Goal: Obtain resource: Download file/media

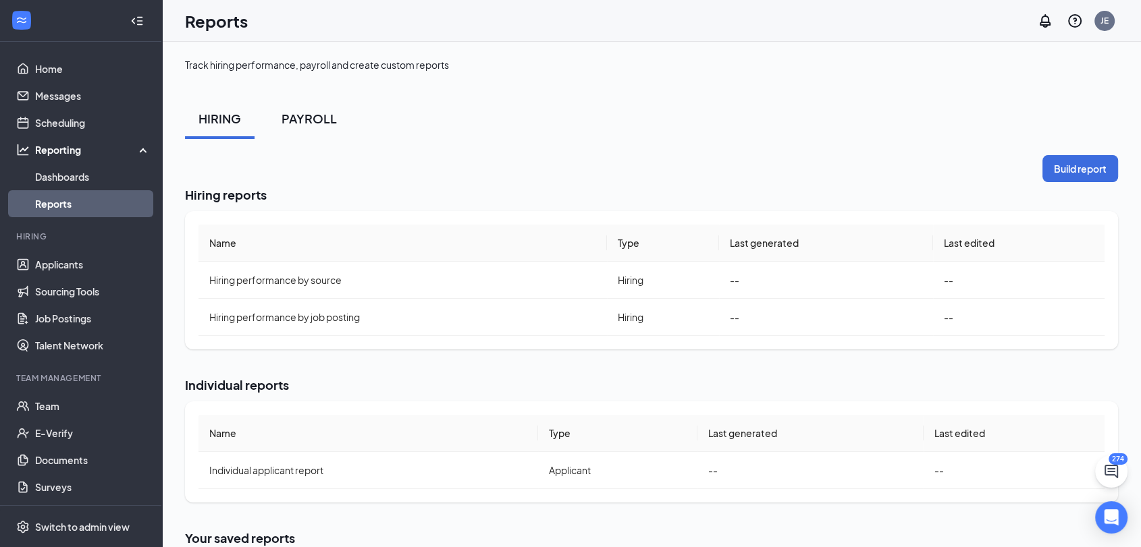
click at [309, 113] on div "PAYROLL" at bounding box center [308, 118] width 55 height 17
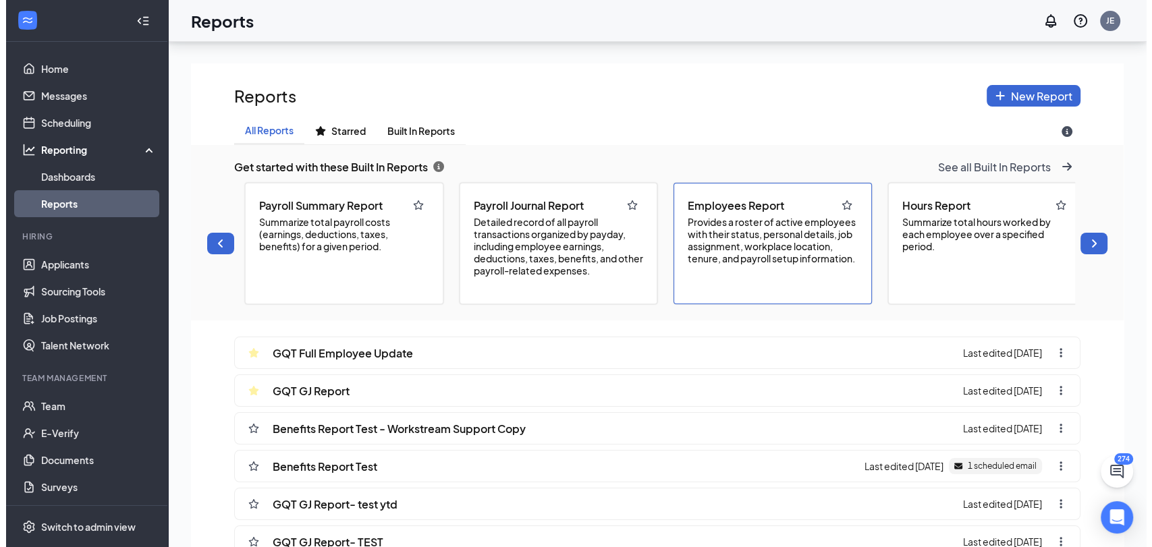
scroll to position [265, 0]
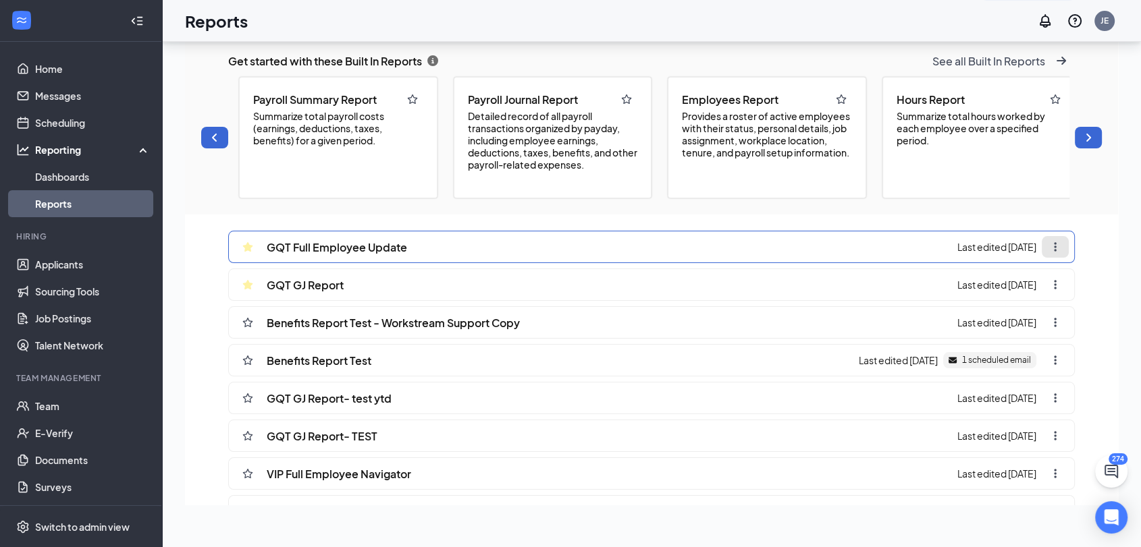
click at [1044, 258] on button "ellipsis-vertical icon" at bounding box center [1054, 247] width 27 height 22
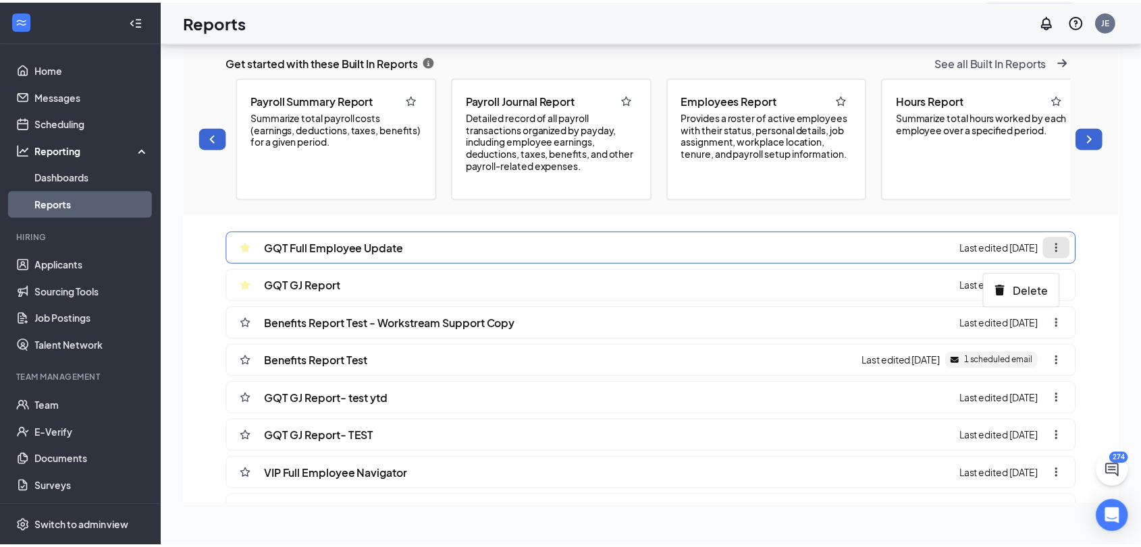
scroll to position [641, 943]
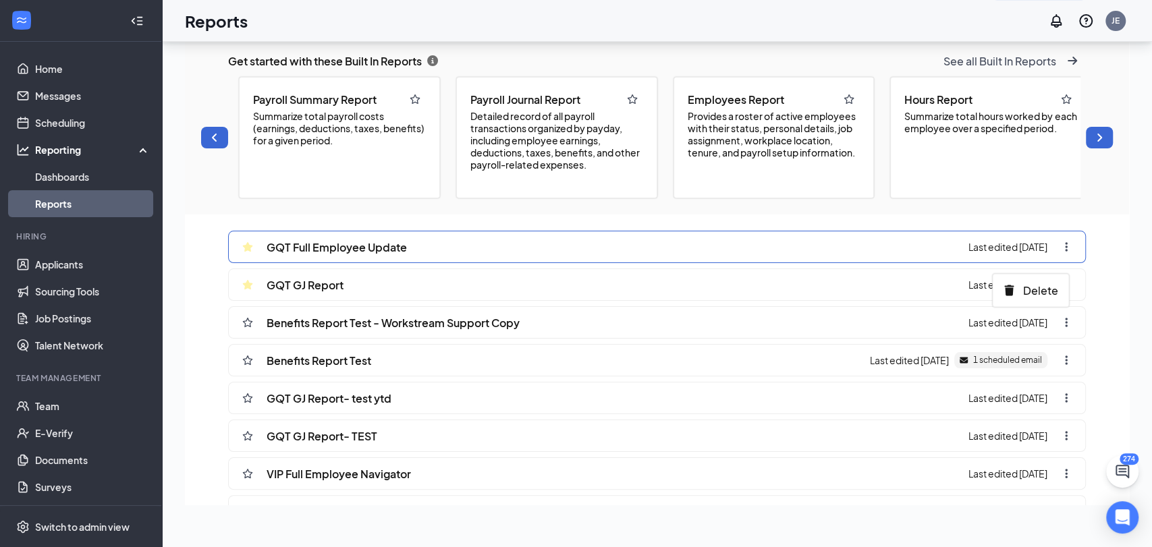
click at [883, 246] on div "GQT Full Employee Update Last edited [DATE] Delete" at bounding box center [657, 247] width 858 height 32
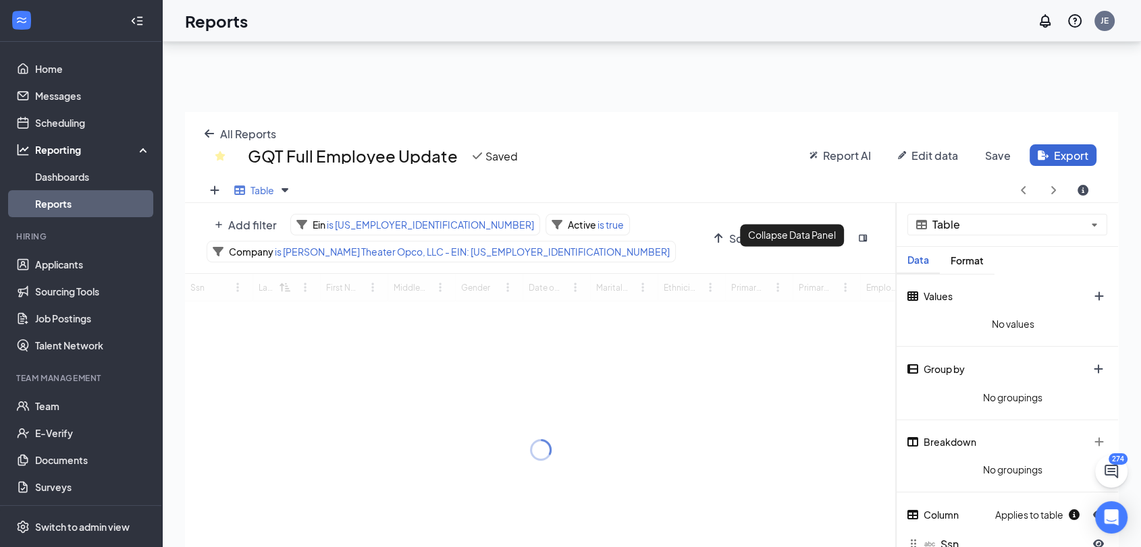
scroll to position [113, 0]
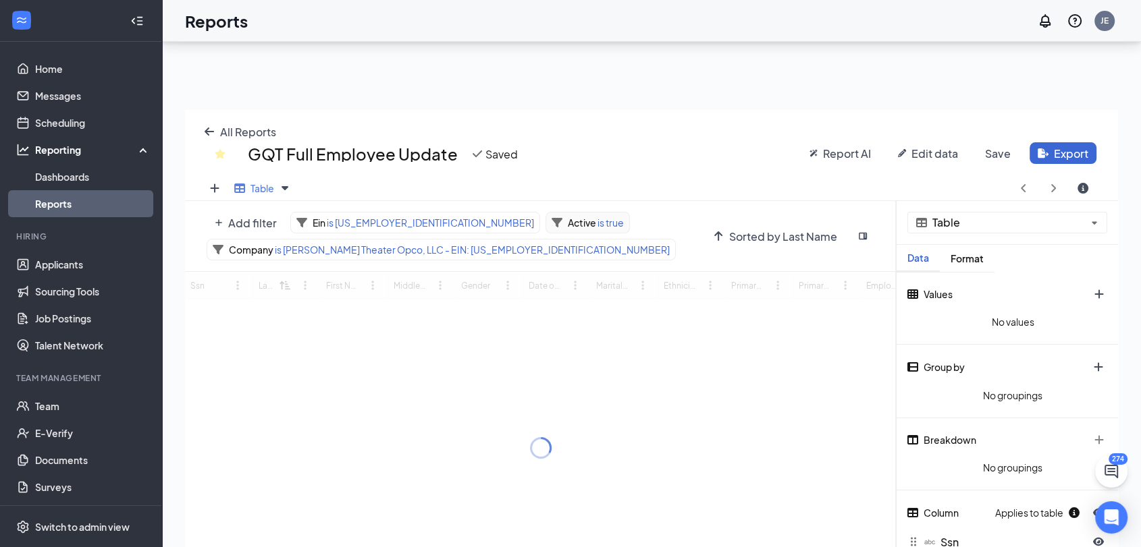
click at [568, 225] on span "Active" at bounding box center [582, 223] width 28 height 12
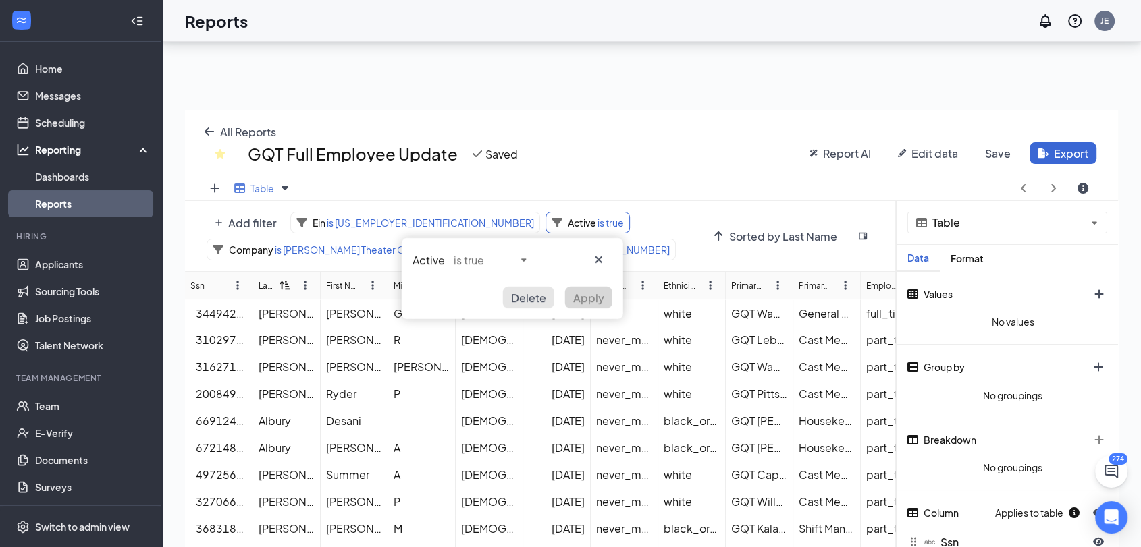
click at [534, 300] on span "Delete" at bounding box center [528, 297] width 35 height 14
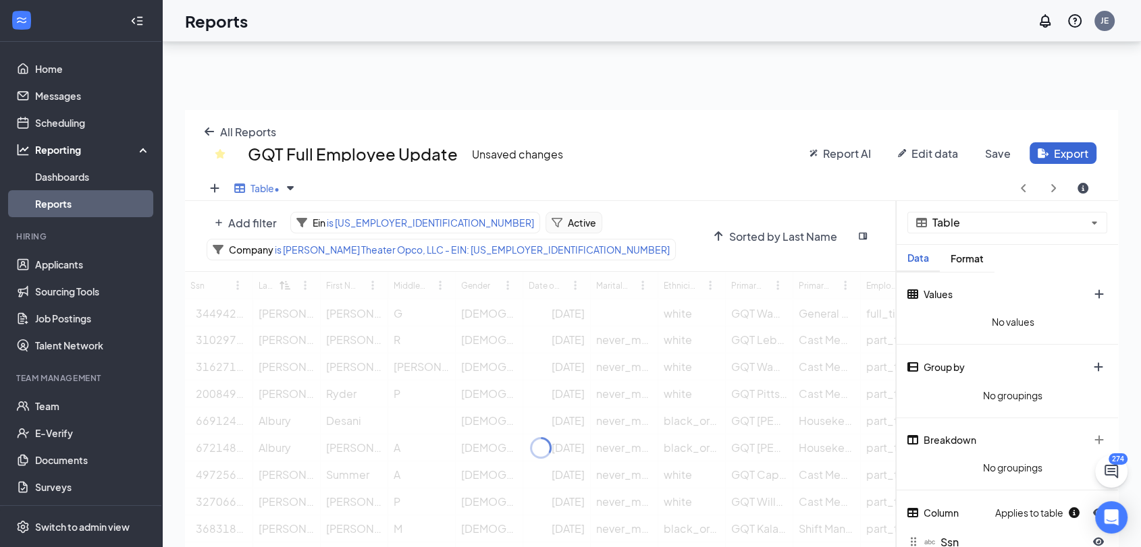
click at [568, 219] on span "Active" at bounding box center [582, 223] width 28 height 12
click at [588, 294] on span "Apply" at bounding box center [588, 297] width 31 height 14
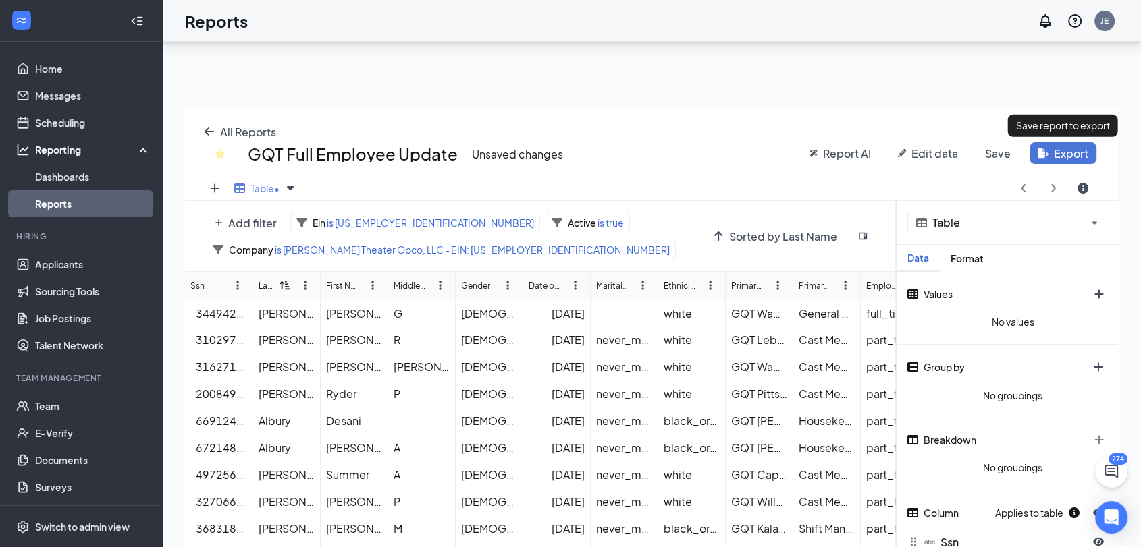
click at [1047, 158] on button "Export" at bounding box center [1062, 153] width 67 height 22
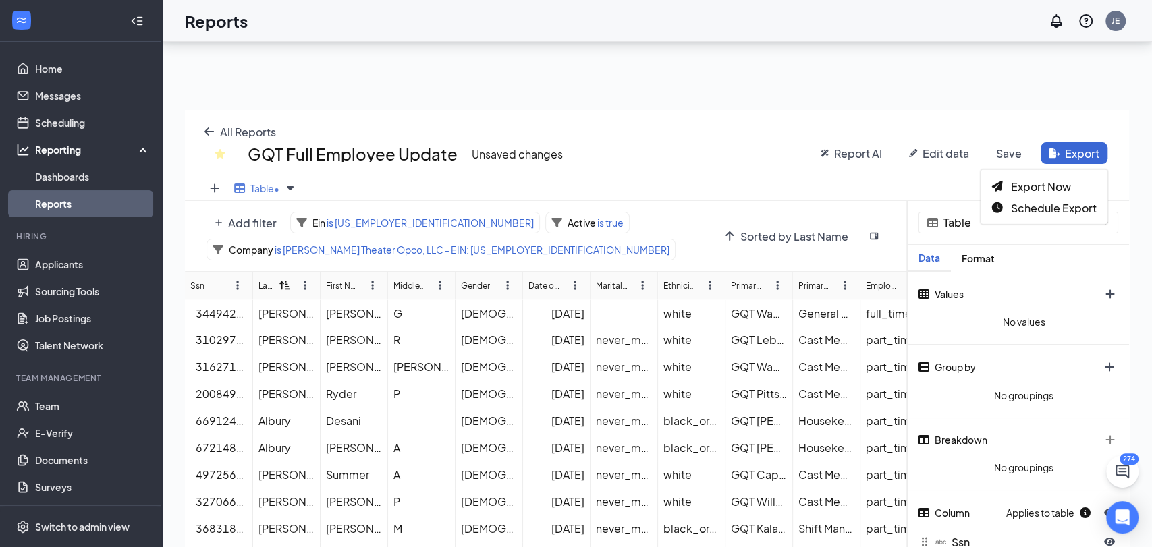
click at [708, 136] on div "All Reports GQT Full Employee Update Unsaved changes Report AI Edit data Save E…" at bounding box center [657, 143] width 944 height 66
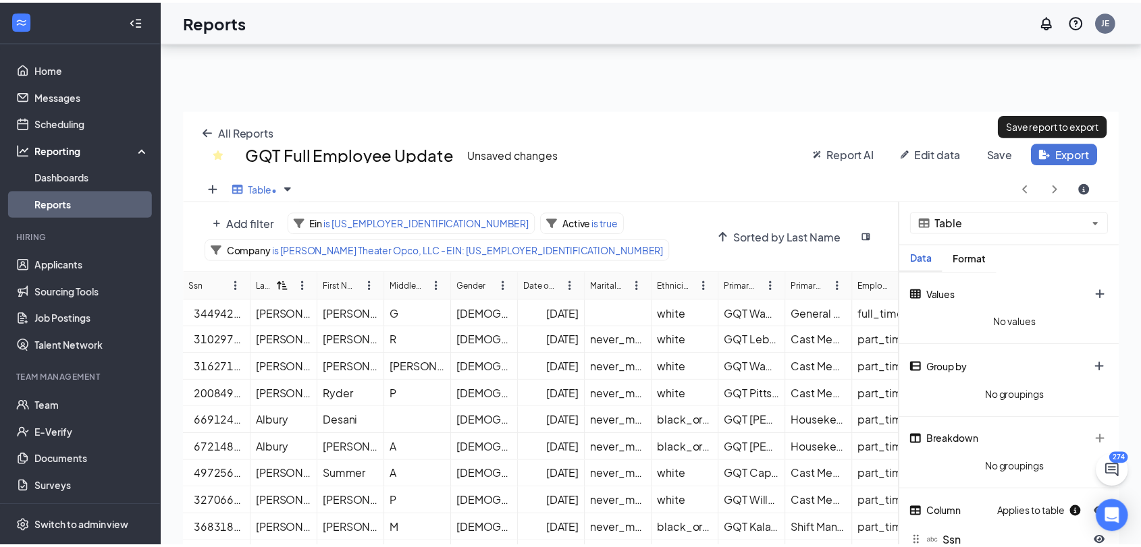
scroll to position [456, 932]
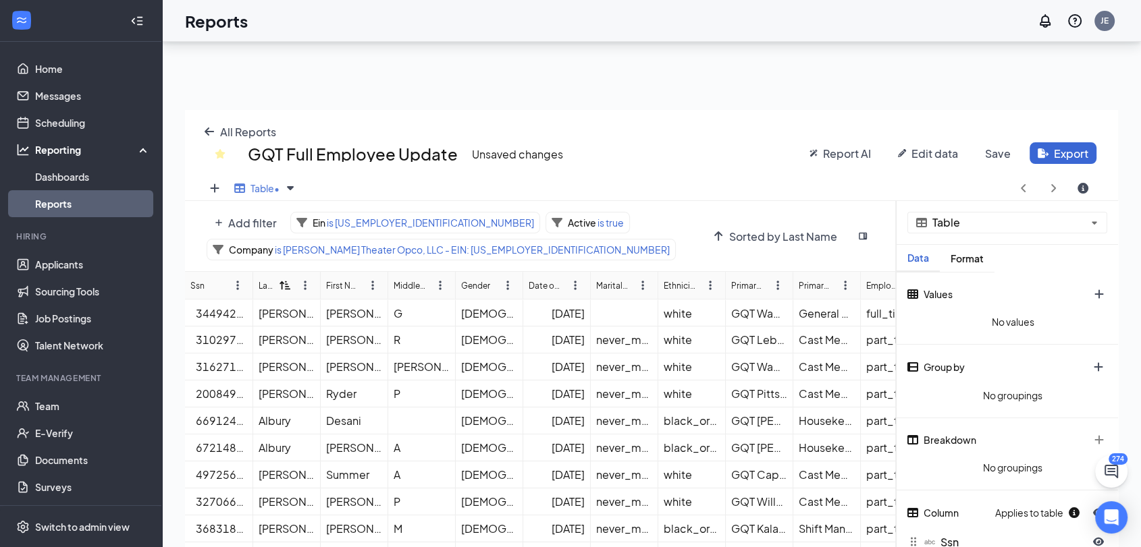
click at [993, 147] on button "Save" at bounding box center [998, 153] width 42 height 22
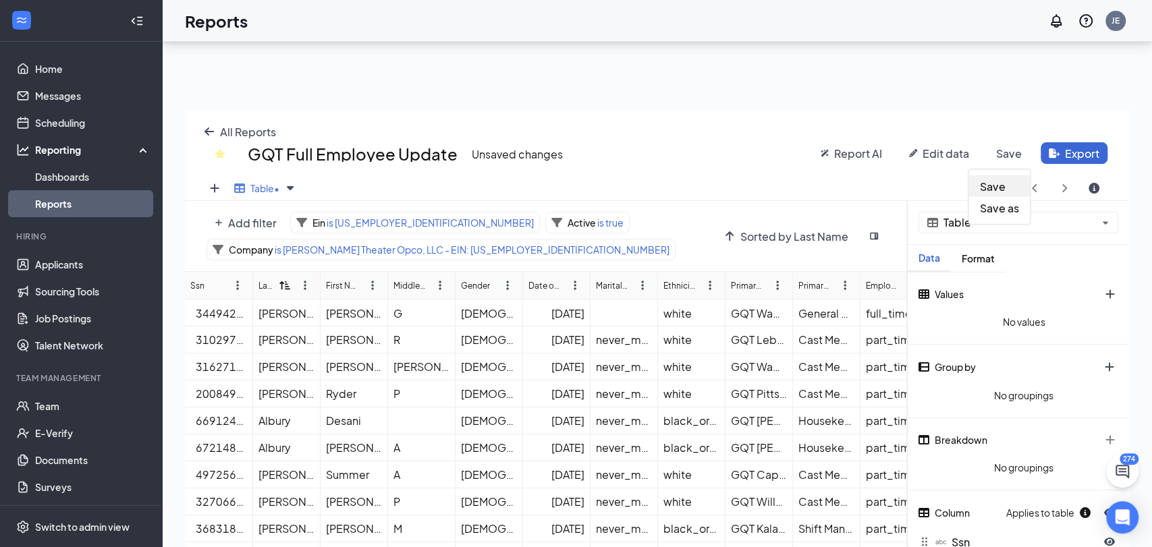
click at [997, 186] on span "Save" at bounding box center [993, 186] width 26 height 14
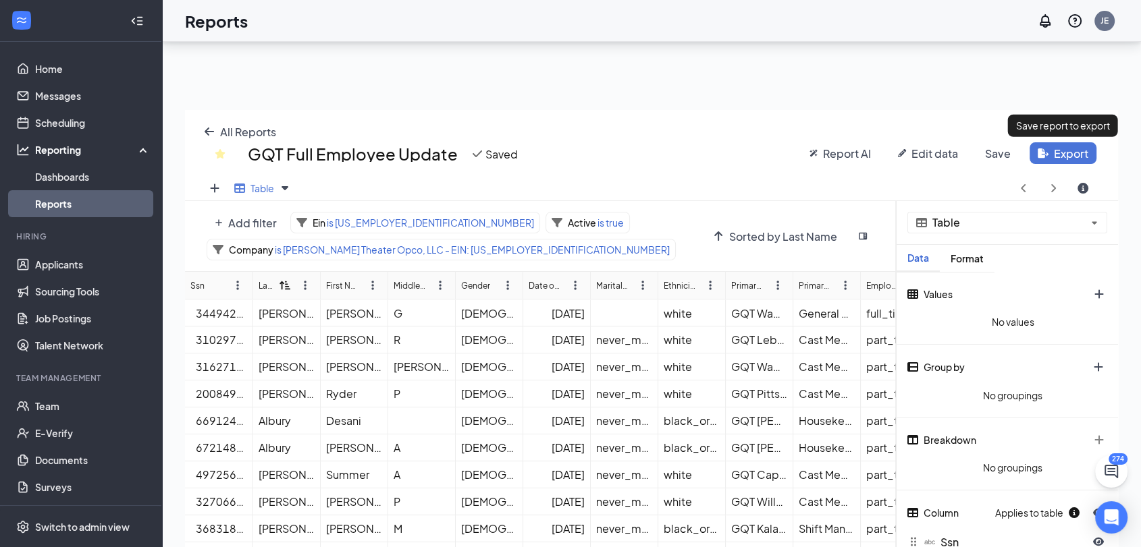
click at [1059, 149] on button "Export" at bounding box center [1062, 153] width 67 height 22
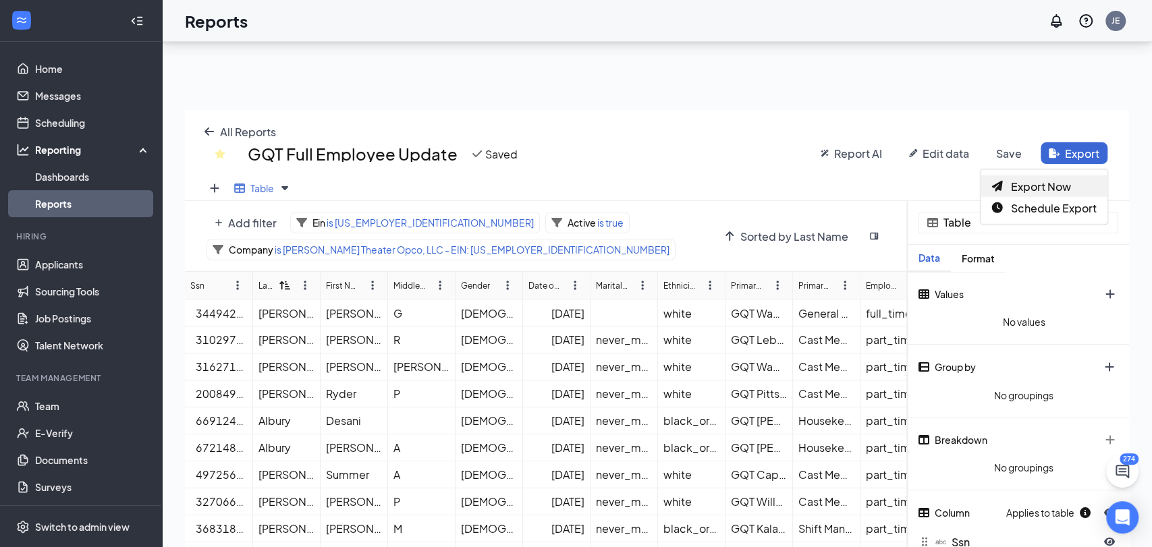
click at [1011, 187] on span "Export Now" at bounding box center [1040, 186] width 60 height 14
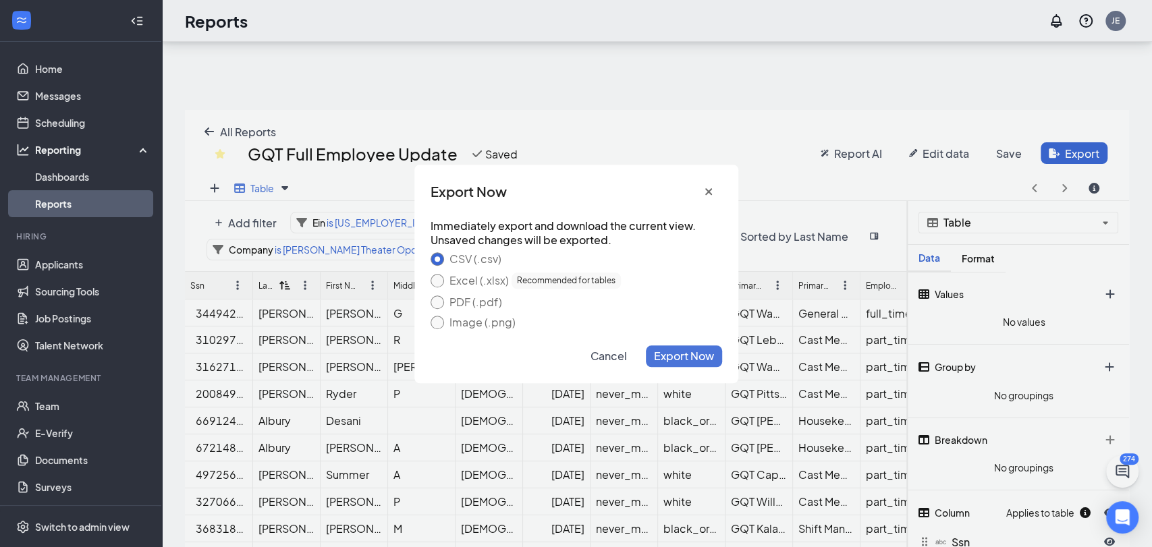
click at [694, 350] on span "Export Now" at bounding box center [684, 356] width 60 height 14
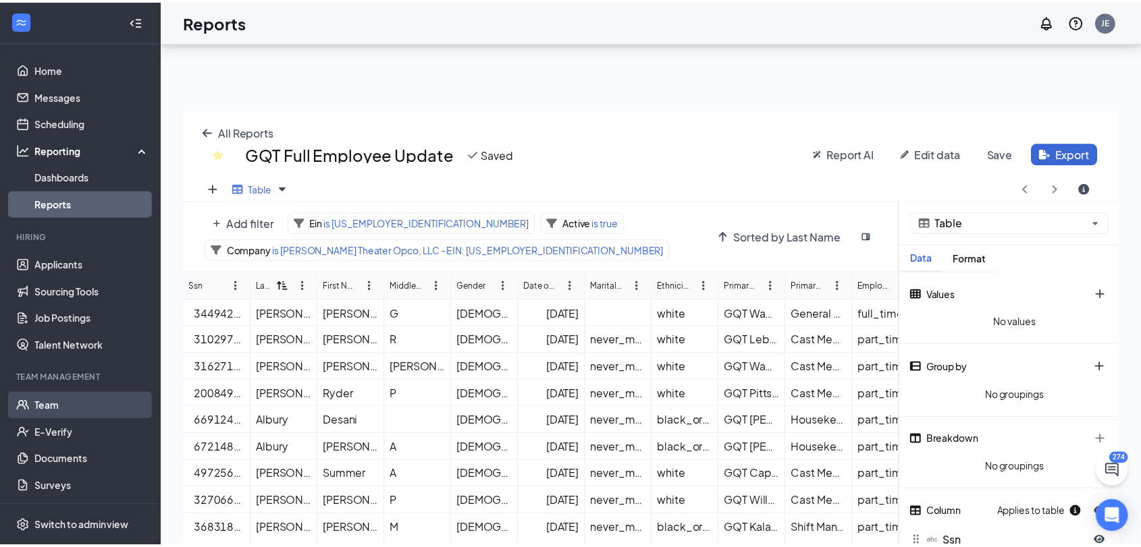
scroll to position [67030, 66554]
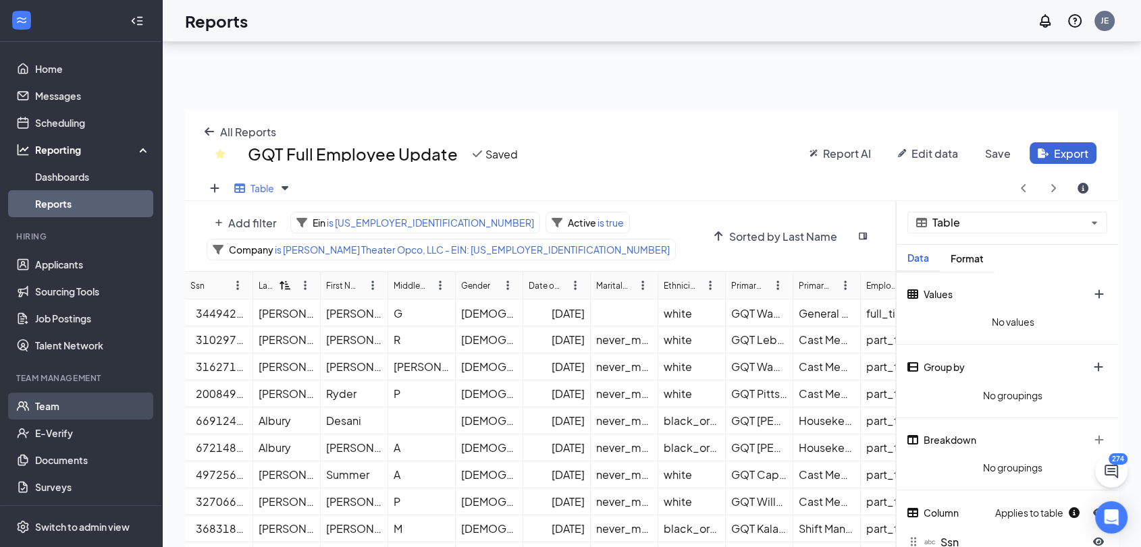
click at [91, 408] on link "Team" at bounding box center [92, 406] width 115 height 27
